Goal: Transaction & Acquisition: Subscribe to service/newsletter

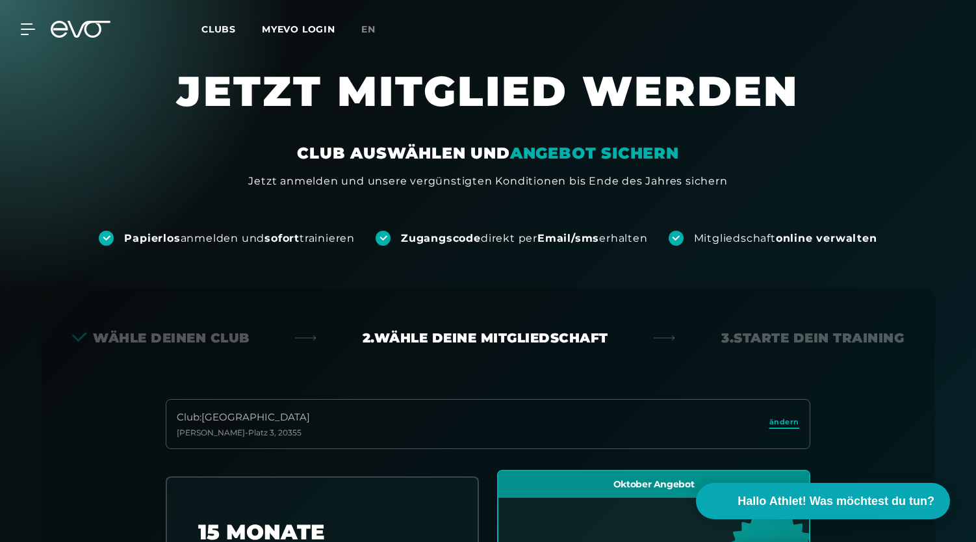
click at [790, 423] on span "ändern" at bounding box center [784, 422] width 30 height 11
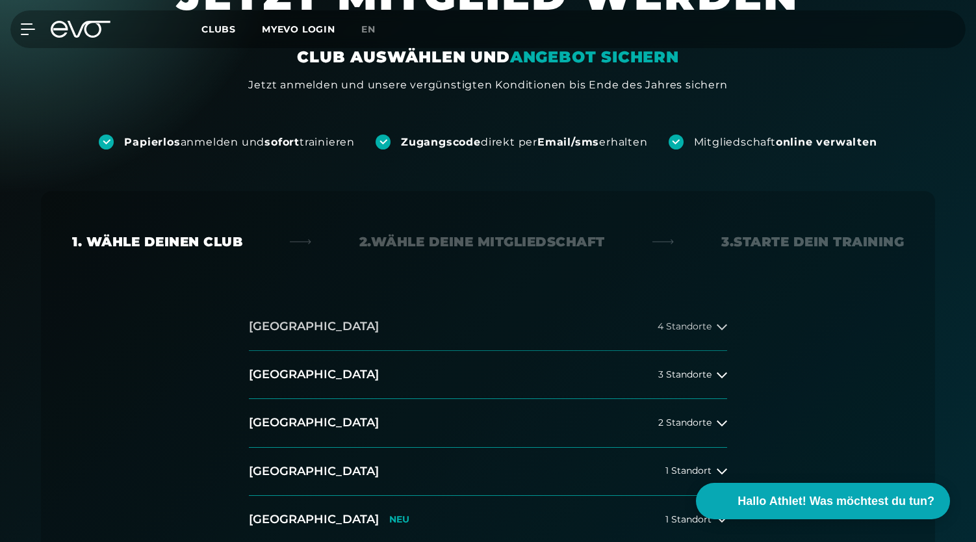
click at [666, 325] on span "4 Standorte" at bounding box center [685, 327] width 54 height 10
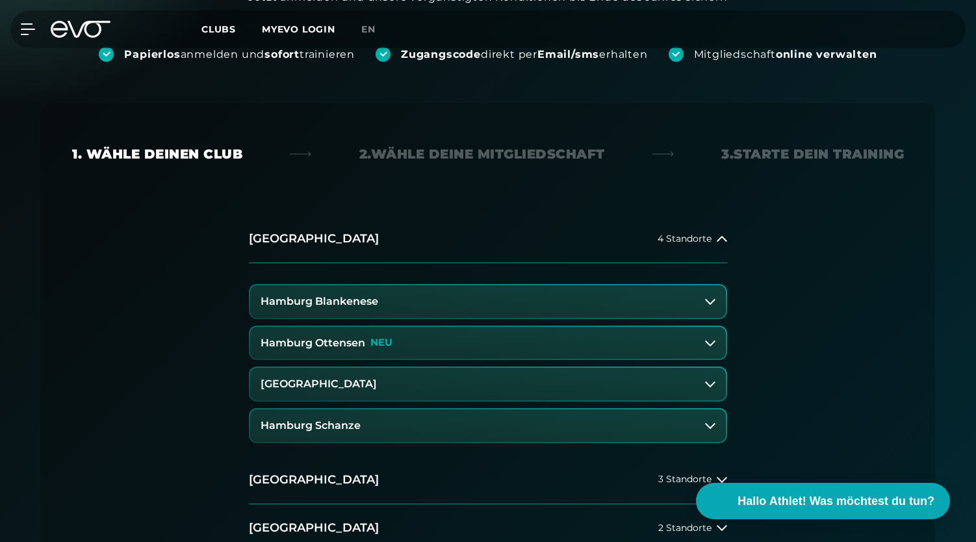
scroll to position [185, 0]
click at [328, 341] on h3 "Hamburg Ottensen" at bounding box center [313, 343] width 105 height 12
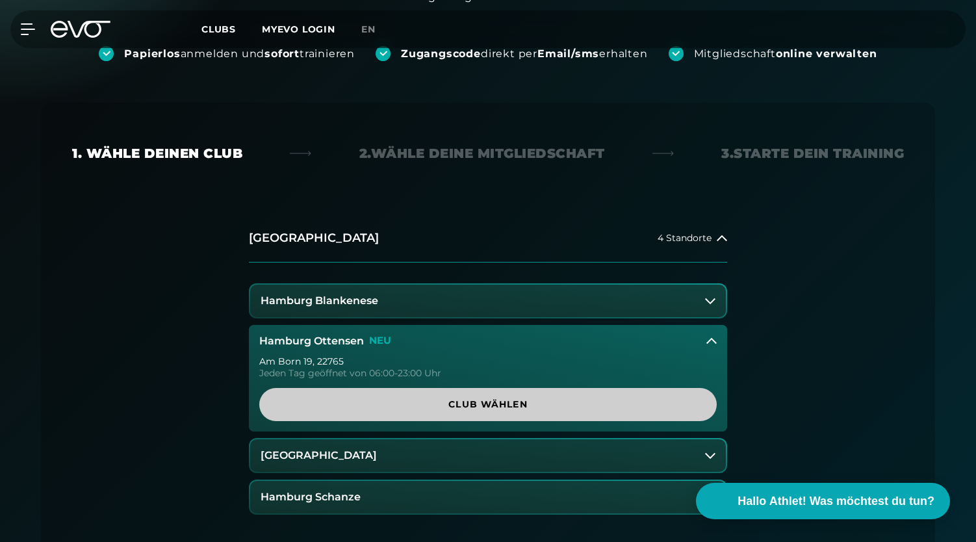
click at [485, 399] on span "Club wählen" at bounding box center [488, 405] width 395 height 14
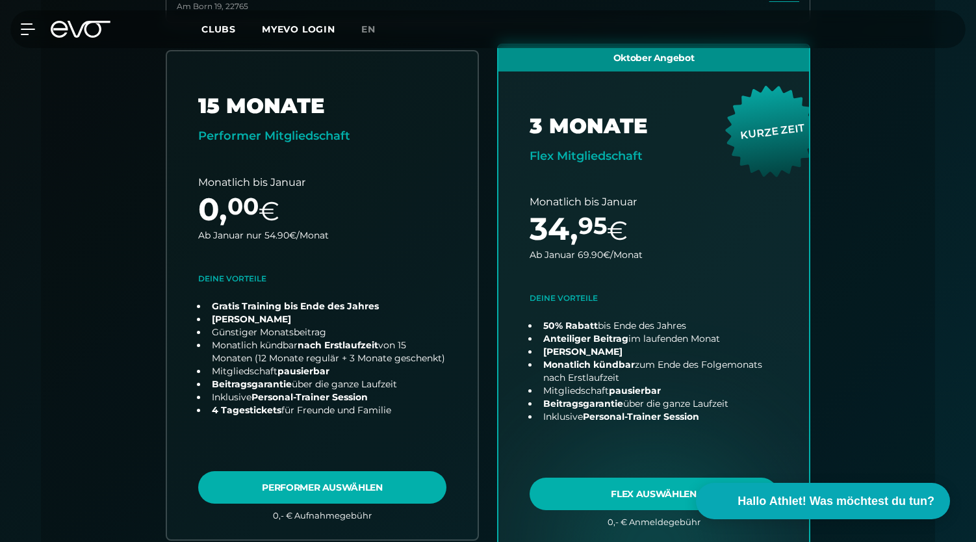
scroll to position [428, 0]
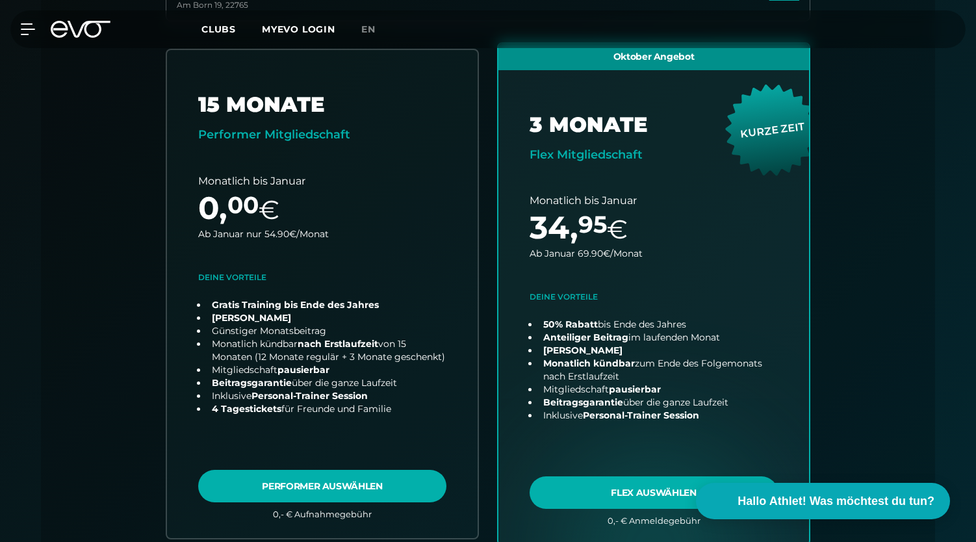
click at [81, 31] on icon at bounding box center [89, 29] width 43 height 17
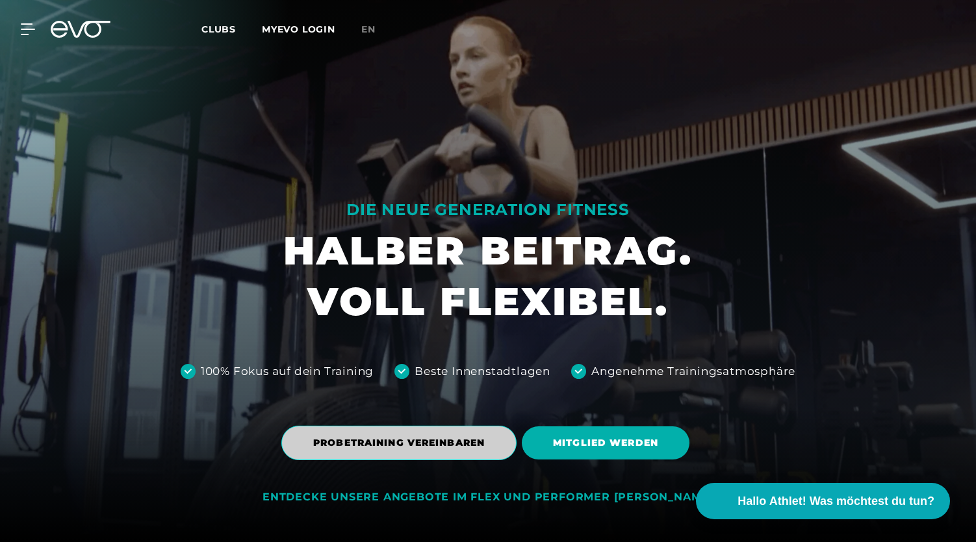
click at [442, 437] on span "PROBETRAINING VEREINBAREN" at bounding box center [399, 443] width 172 height 14
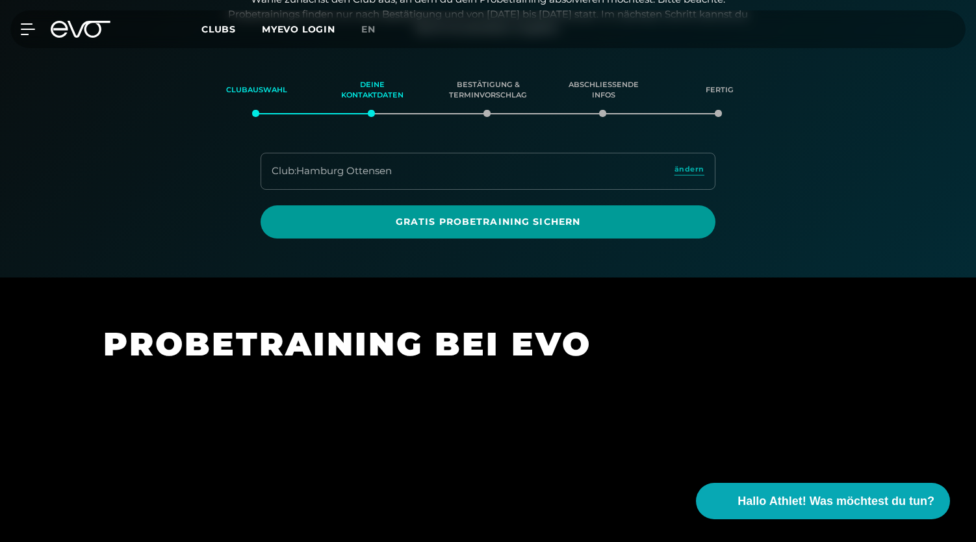
scroll to position [223, 0]
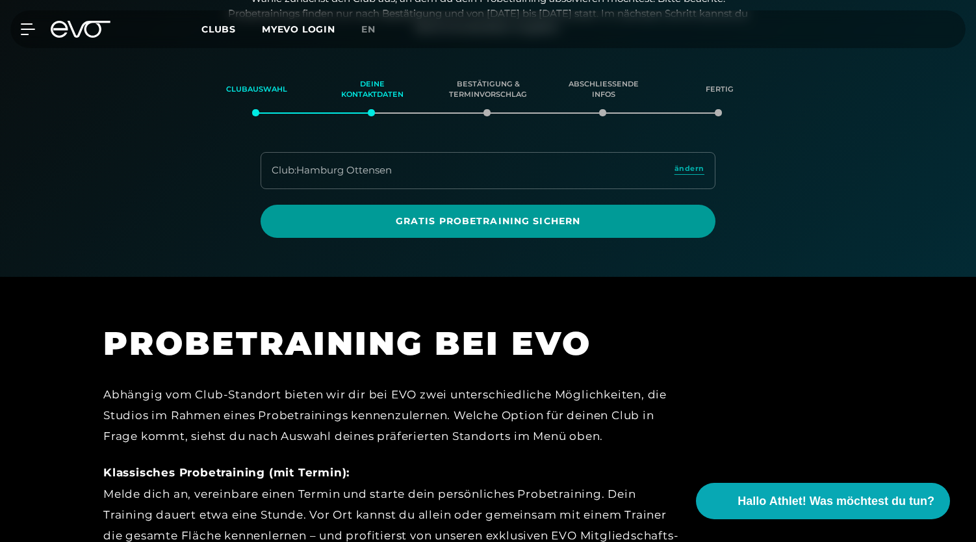
click at [474, 218] on span "Gratis Probetraining sichern" at bounding box center [488, 221] width 393 height 14
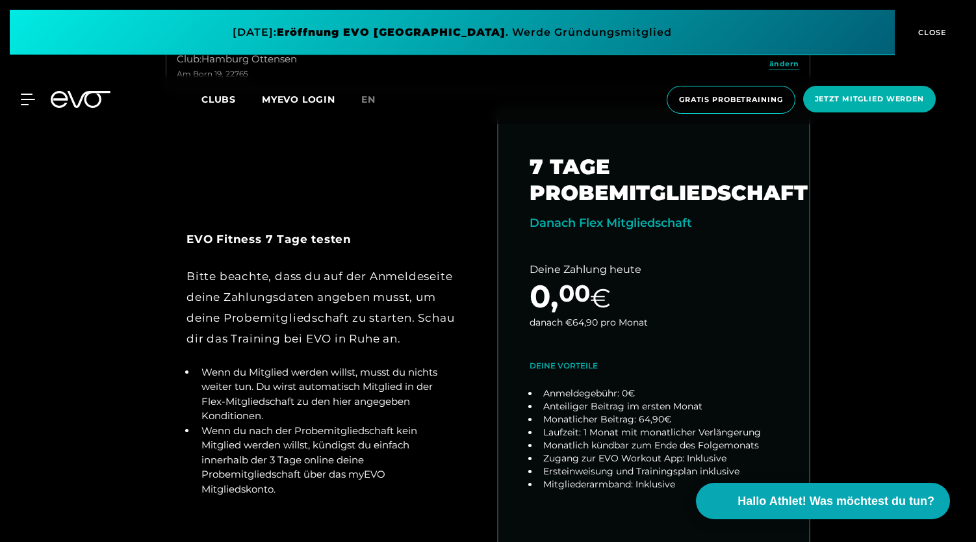
scroll to position [583, 0]
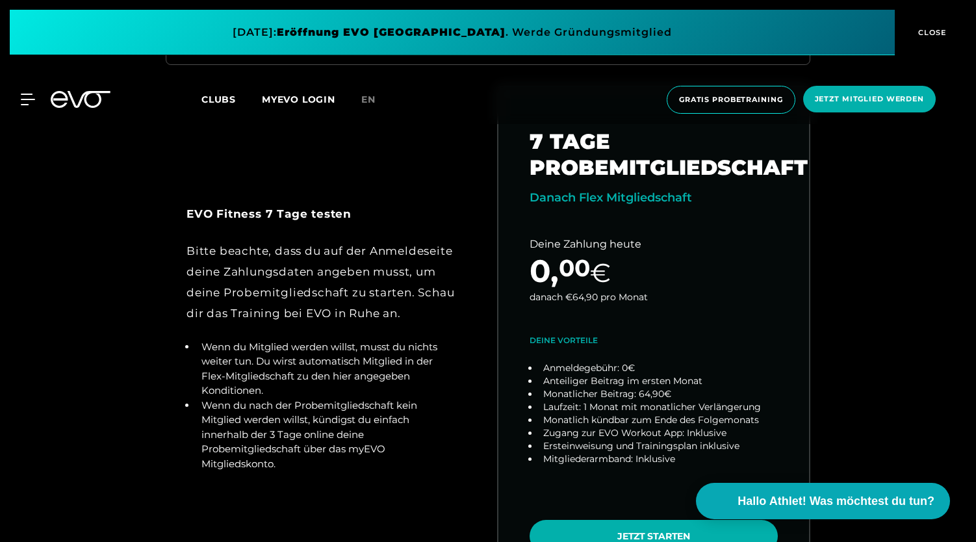
click at [194, 321] on div "Bitte beachte, dass du auf der Anmeldeseite deine Zahlungsdaten angeben musst, …" at bounding box center [323, 282] width 272 height 84
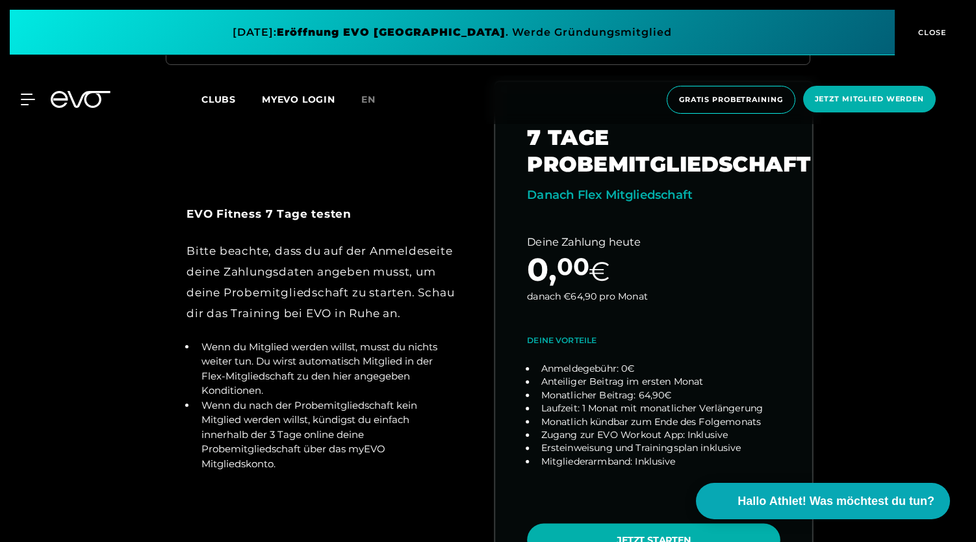
click at [649, 535] on link "choose plan" at bounding box center [653, 337] width 317 height 511
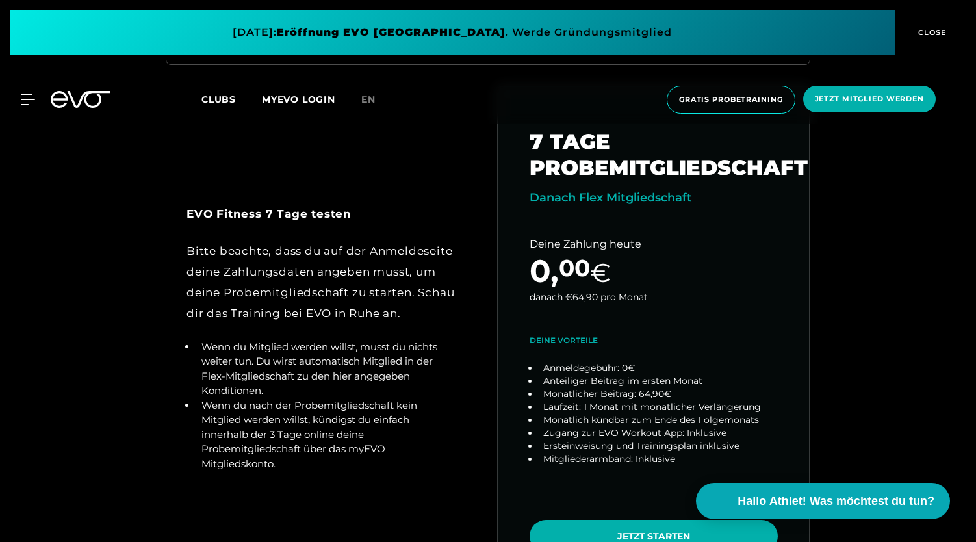
drag, startPoint x: 975, startPoint y: 137, endPoint x: 975, endPoint y: 209, distance: 72.1
click at [975, 209] on div "Club : Hamburg Ottensen Am Born 19 , 22765 ändern EVO Fitness 7 Tage testen Bit…" at bounding box center [488, 297] width 997 height 647
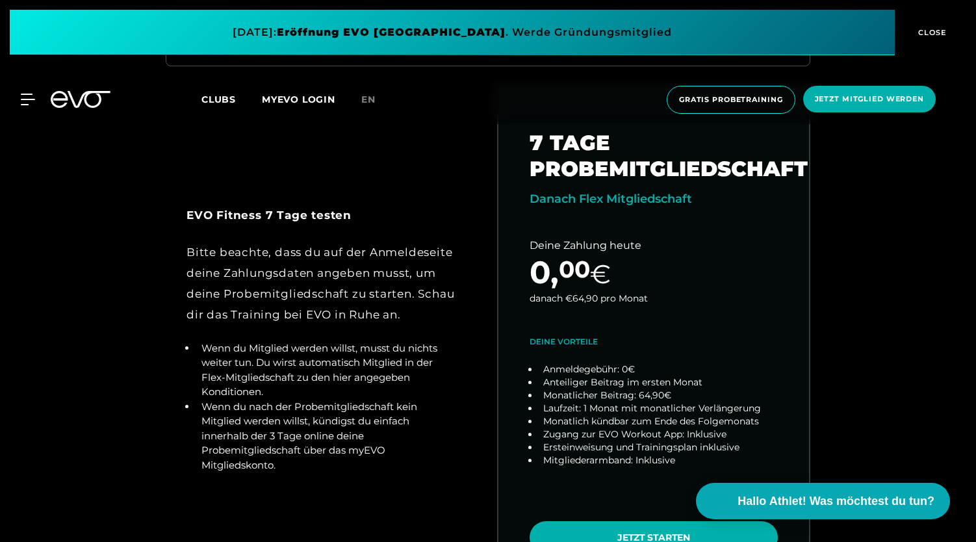
scroll to position [584, 0]
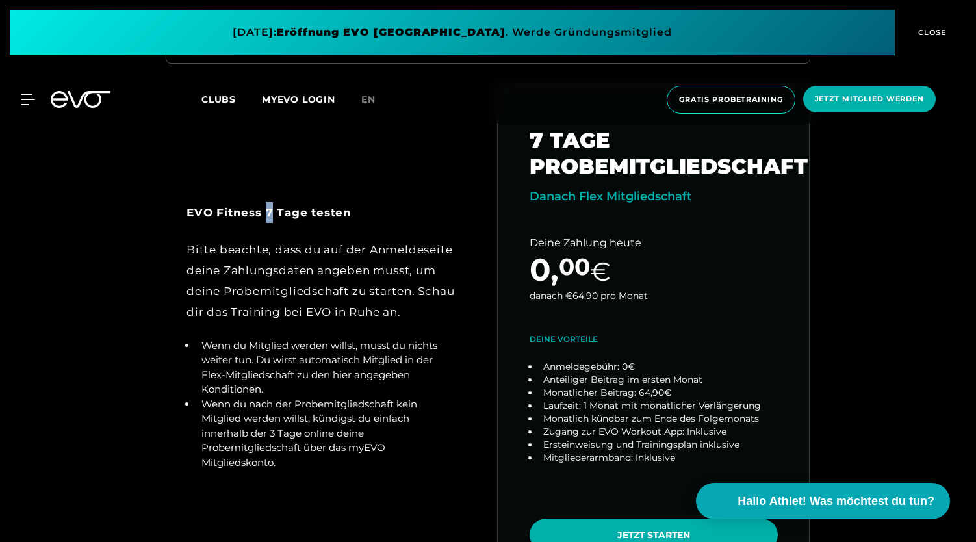
click at [266, 210] on strong "EVO Fitness 7 Tage testen" at bounding box center [269, 212] width 165 height 13
click at [387, 311] on div "Bitte beachte, dass du auf der Anmeldeseite deine Zahlungsdaten angeben musst, …" at bounding box center [323, 281] width 272 height 84
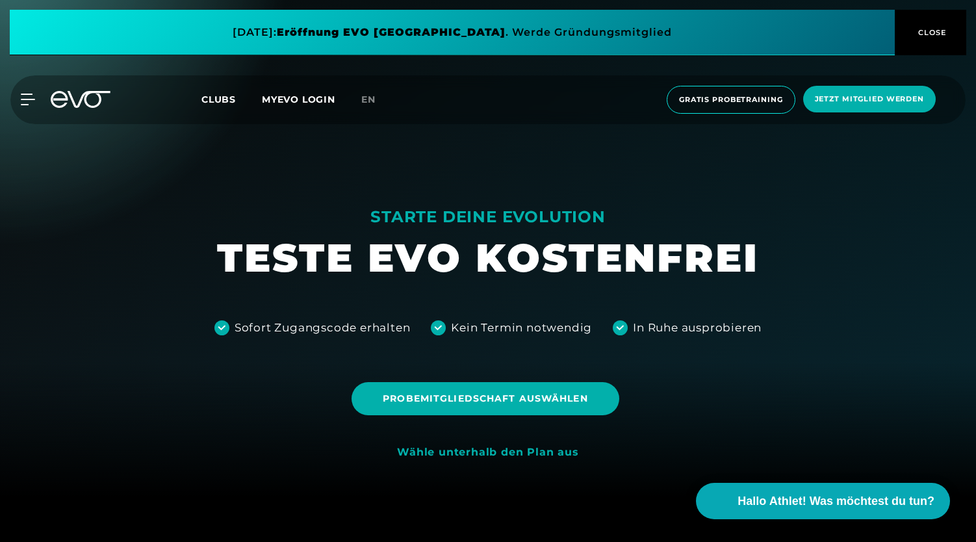
scroll to position [25, 0]
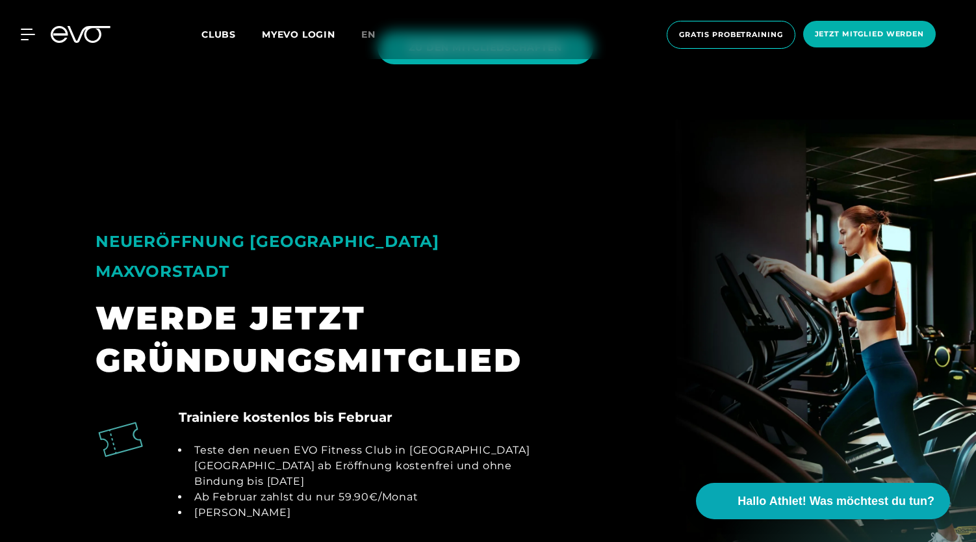
scroll to position [1048, 0]
